Goal: Task Accomplishment & Management: Manage account settings

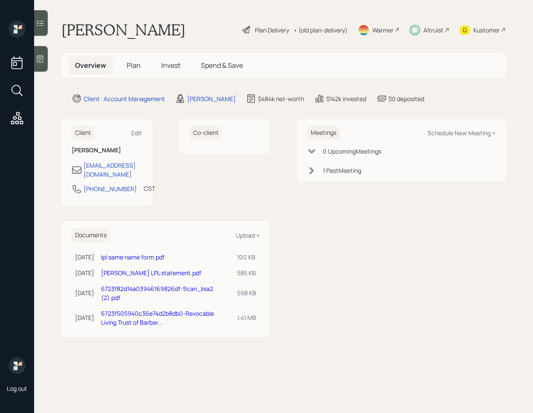
click at [44, 26] on icon at bounding box center [40, 23] width 9 height 9
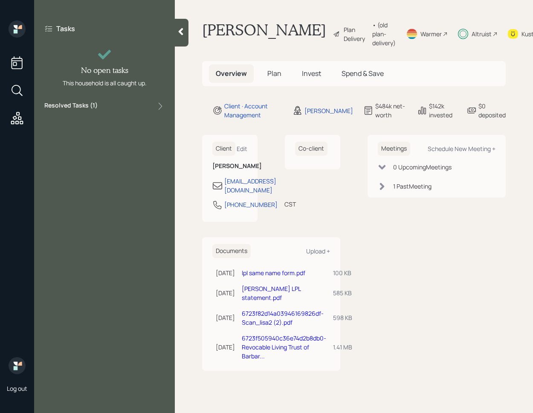
click at [131, 107] on div "Resolved Tasks ( 1 )" at bounding box center [104, 106] width 120 height 10
